Goal: Task Accomplishment & Management: Manage account settings

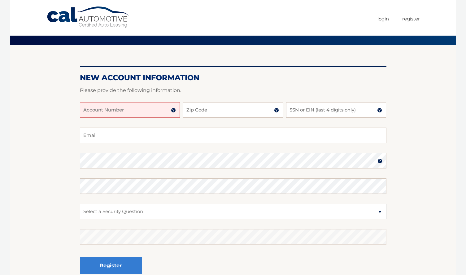
scroll to position [31, 0]
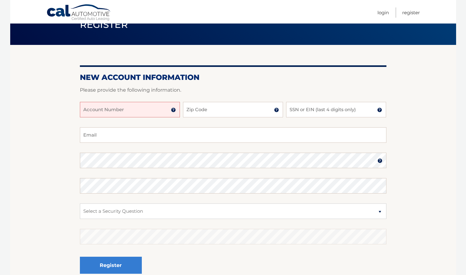
click at [146, 108] on input "Account Number" at bounding box center [130, 109] width 100 height 15
type input "44455985660"
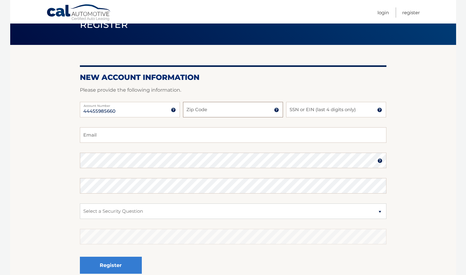
click at [231, 114] on input "Zip Code" at bounding box center [233, 109] width 100 height 15
type input "10583"
click at [300, 113] on input "SSN or EIN (last 4 digits only)" at bounding box center [336, 109] width 100 height 15
type input "4199"
click at [102, 137] on input "Email" at bounding box center [233, 134] width 307 height 15
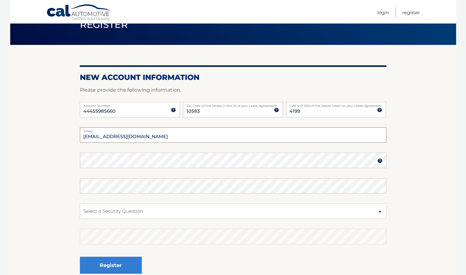
type input "mjziffer@gmail.com"
click at [128, 212] on select "Select a Security Question What was the name of your elementary school? What is…" at bounding box center [233, 210] width 307 height 15
select select "2"
click at [80, 203] on select "Select a Security Question What was the name of your elementary school? What is…" at bounding box center [233, 210] width 307 height 15
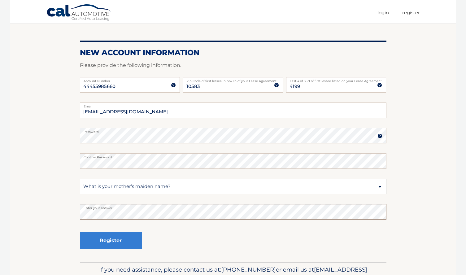
scroll to position [90, 0]
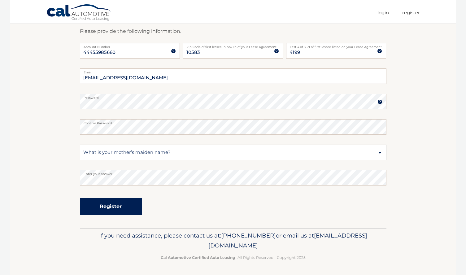
click at [114, 206] on button "Register" at bounding box center [111, 206] width 62 height 17
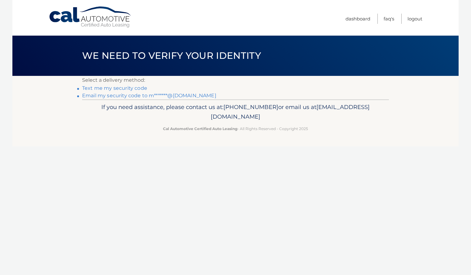
click at [118, 89] on link "Text me my security code" at bounding box center [114, 88] width 65 height 6
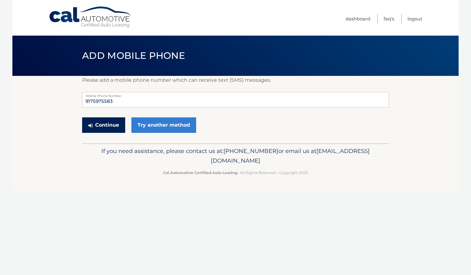
click at [99, 126] on button "Continue" at bounding box center [103, 124] width 43 height 15
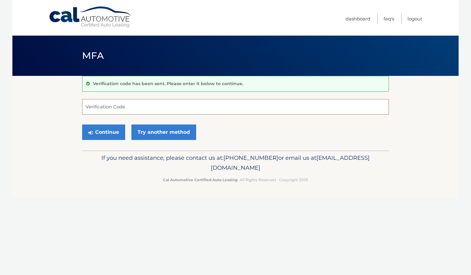
click at [119, 110] on input "Verification Code" at bounding box center [235, 106] width 307 height 15
type input "061979"
click at [103, 132] on button "Continue" at bounding box center [103, 131] width 43 height 15
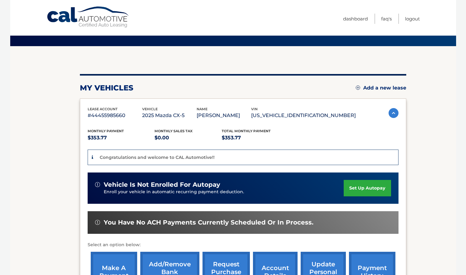
scroll to position [62, 0]
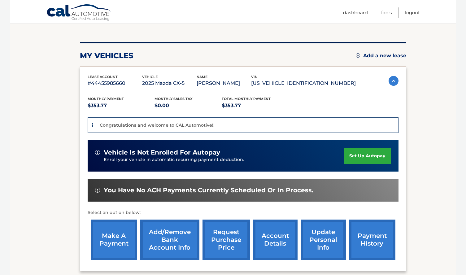
click at [366, 157] on link "set up autopay" at bounding box center [367, 156] width 47 height 16
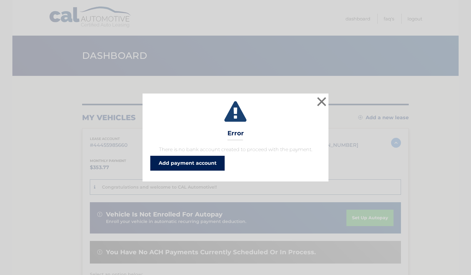
click at [179, 162] on link "Add payment account" at bounding box center [187, 163] width 74 height 15
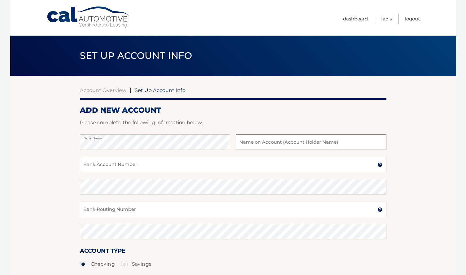
click at [241, 142] on input "text" at bounding box center [311, 141] width 150 height 15
type input "Matthew Ziffer"
click at [171, 164] on input "Bank Account Number" at bounding box center [233, 164] width 307 height 15
click at [152, 168] on input "Bank Account Number" at bounding box center [233, 164] width 307 height 15
type input "875916590"
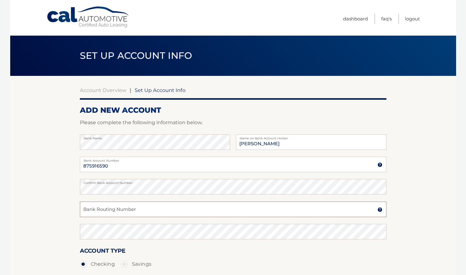
click at [142, 210] on input "Bank Routing Number" at bounding box center [233, 209] width 307 height 15
type input "021000021"
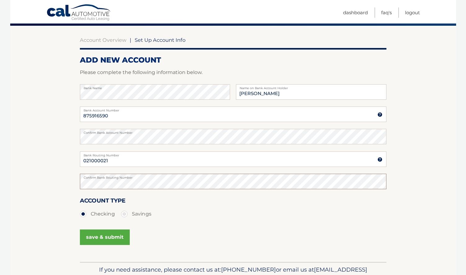
scroll to position [84, 0]
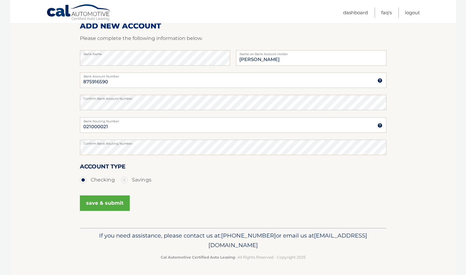
click at [113, 202] on button "save & submit" at bounding box center [105, 202] width 50 height 15
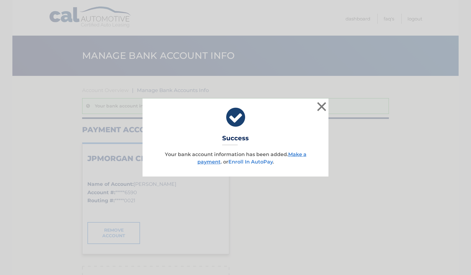
click at [250, 162] on link "Enroll In AutoPay" at bounding box center [250, 162] width 44 height 6
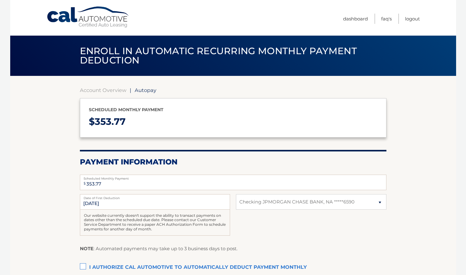
select select "OGRlY2M4N2MtMDEwZi00ZGFlLWExZDEtZjQzNTBkZmIwMDc5"
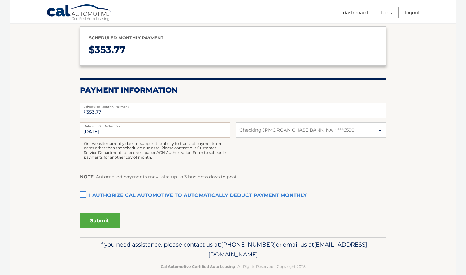
scroll to position [81, 0]
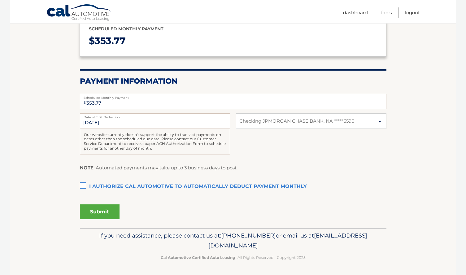
click at [85, 185] on label "I authorize cal automotive to automatically deduct payment monthly This checkbo…" at bounding box center [233, 187] width 307 height 12
click at [0, 0] on input "I authorize cal automotive to automatically deduct payment monthly This checkbo…" at bounding box center [0, 0] width 0 height 0
click at [92, 213] on button "Submit" at bounding box center [100, 211] width 40 height 15
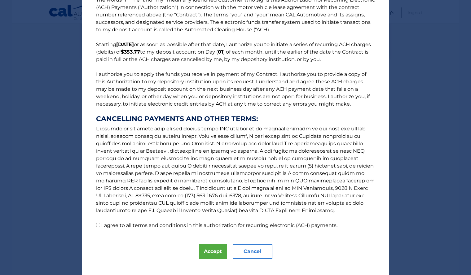
scroll to position [25, 0]
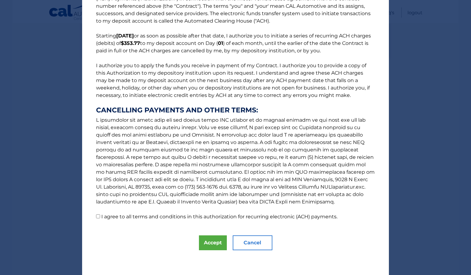
click at [97, 215] on input "I agree to all terms and conditions in this authorization for recurring electro…" at bounding box center [98, 216] width 4 height 4
checkbox input "true"
click at [210, 245] on button "Accept" at bounding box center [213, 242] width 28 height 15
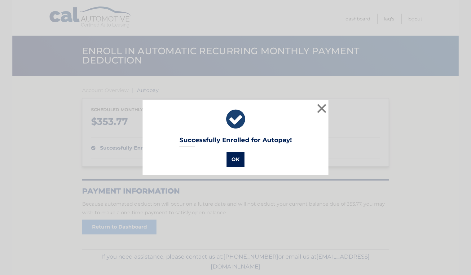
click at [236, 156] on button "OK" at bounding box center [235, 159] width 18 height 15
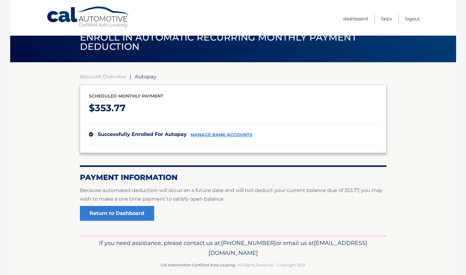
scroll to position [21, 0]
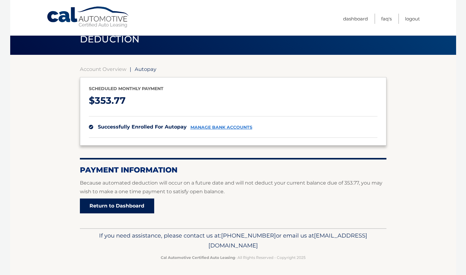
click at [124, 208] on link "Return to Dashboard" at bounding box center [117, 205] width 74 height 15
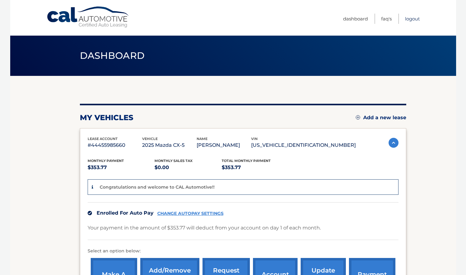
click at [413, 20] on link "Logout" at bounding box center [412, 19] width 15 height 10
